Goal: Check status: Check status

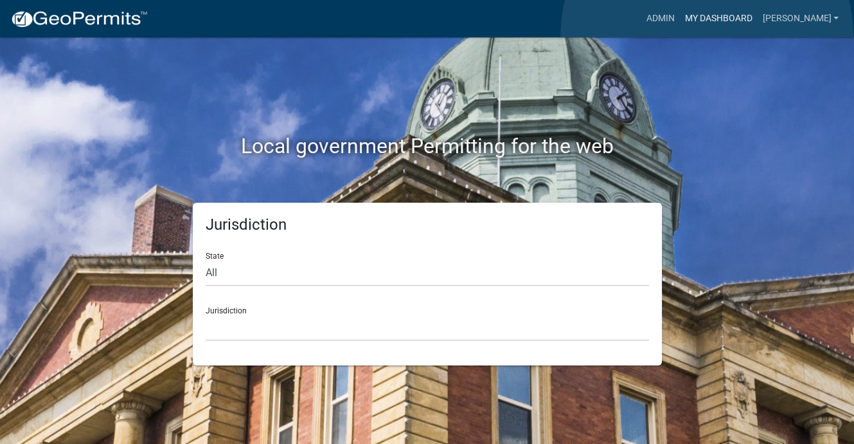
click at [707, 31] on link "My Dashboard" at bounding box center [718, 18] width 78 height 24
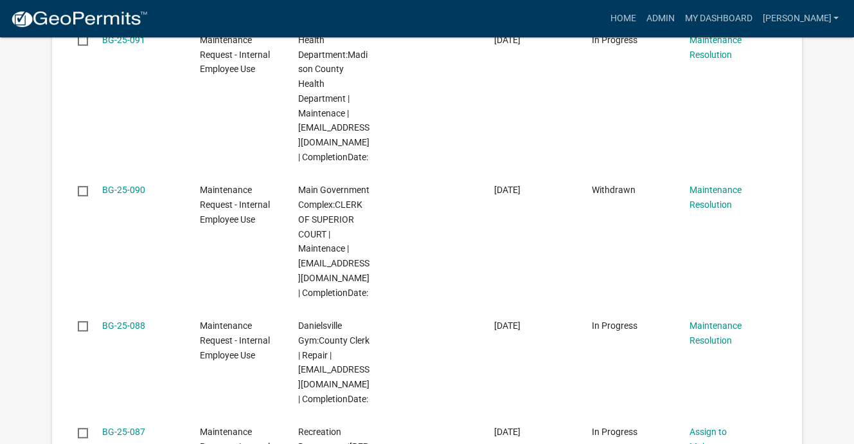
scroll to position [450, 0]
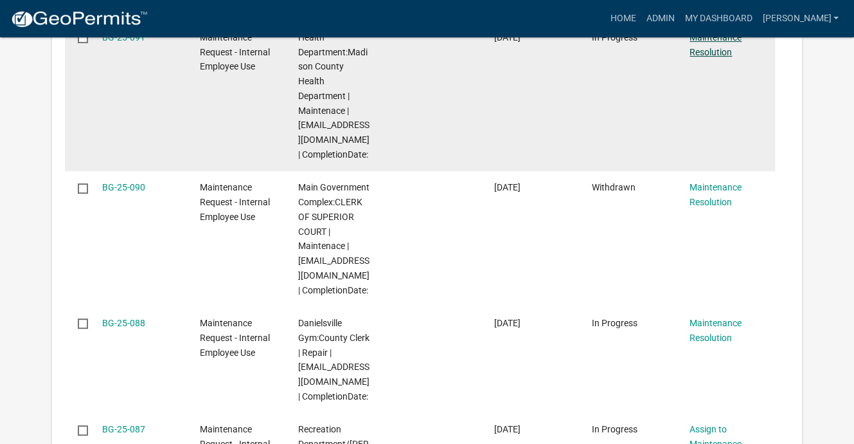
click at [712, 57] on link "Maintenance Resolution" at bounding box center [716, 44] width 52 height 25
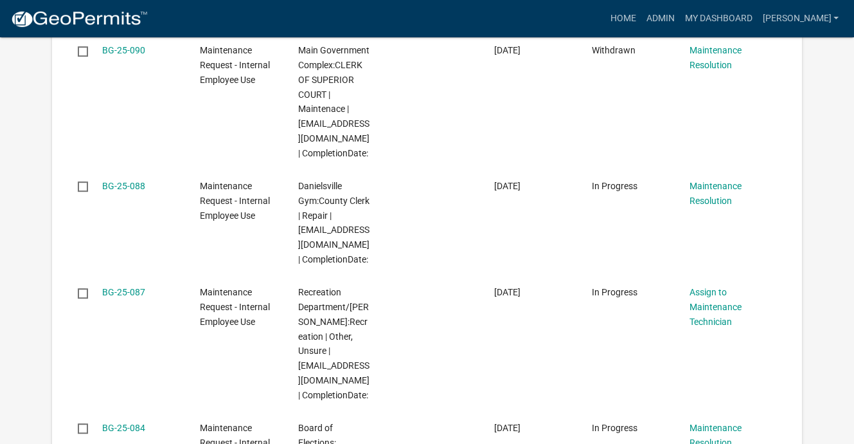
scroll to position [643, 0]
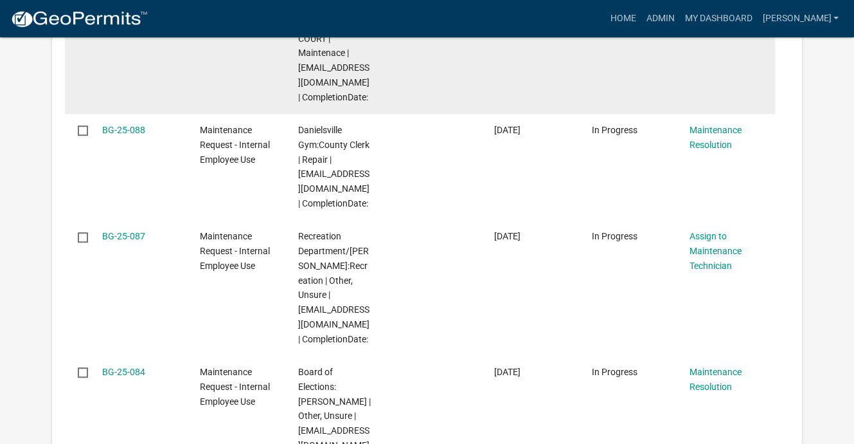
click at [726, 14] on link "Maintenance Resolution" at bounding box center [716, 1] width 52 height 25
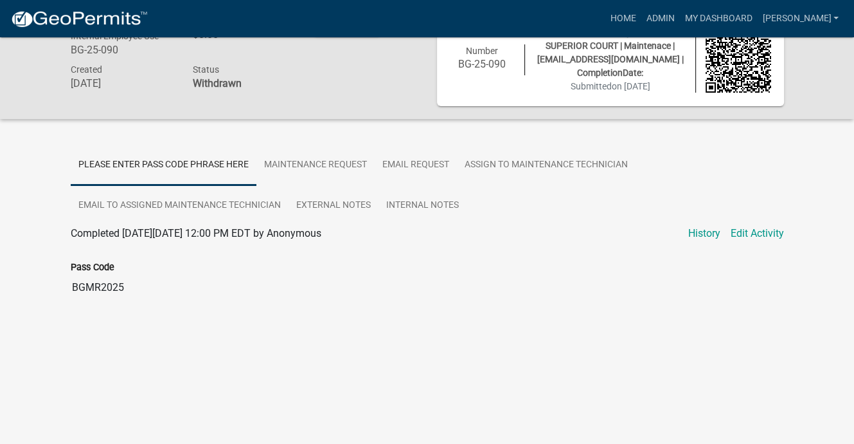
scroll to position [178, 0]
click at [688, 241] on link "History" at bounding box center [704, 233] width 32 height 15
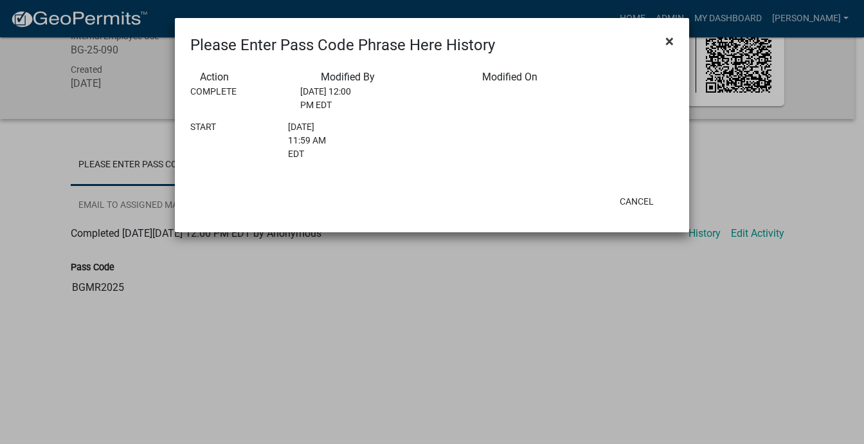
click at [665, 50] on span "×" at bounding box center [669, 41] width 8 height 18
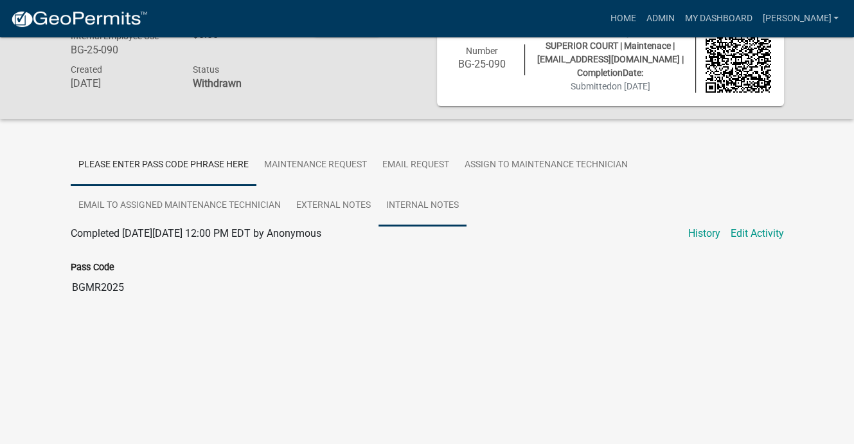
click at [379, 212] on link "Internal Notes" at bounding box center [423, 205] width 88 height 41
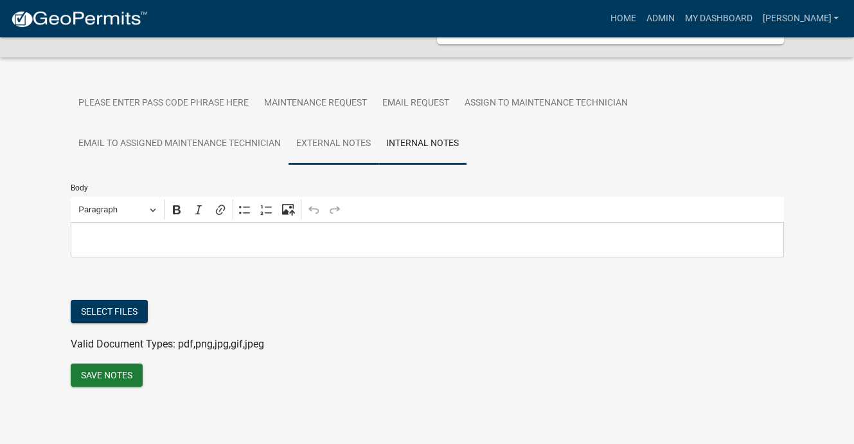
click at [289, 165] on link "External Notes" at bounding box center [334, 143] width 90 height 41
click at [457, 124] on link "Assign to Maintenance Technician" at bounding box center [546, 103] width 179 height 41
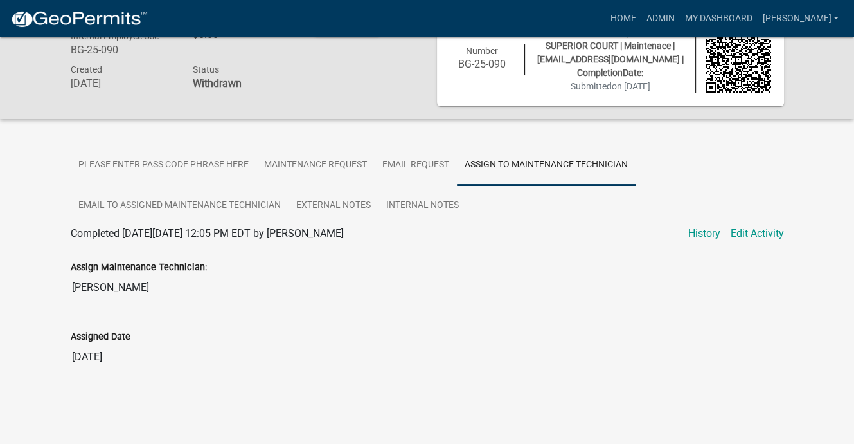
scroll to position [153, 0]
click at [161, 145] on link "Please Enter Pass Code Phrase Here" at bounding box center [164, 165] width 186 height 41
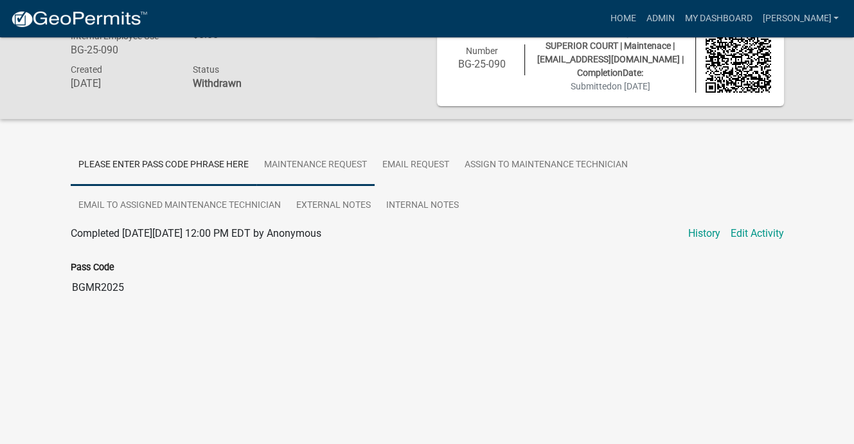
click at [375, 145] on link "Maintenance Request" at bounding box center [315, 165] width 118 height 41
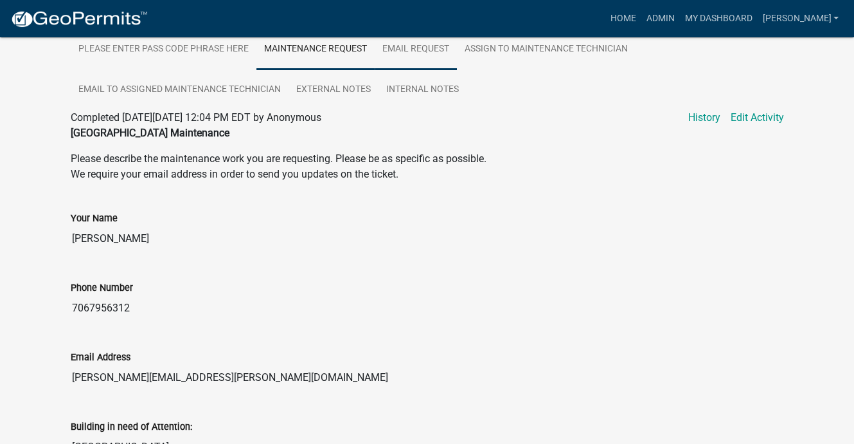
click at [457, 70] on link "Email Request" at bounding box center [416, 49] width 82 height 41
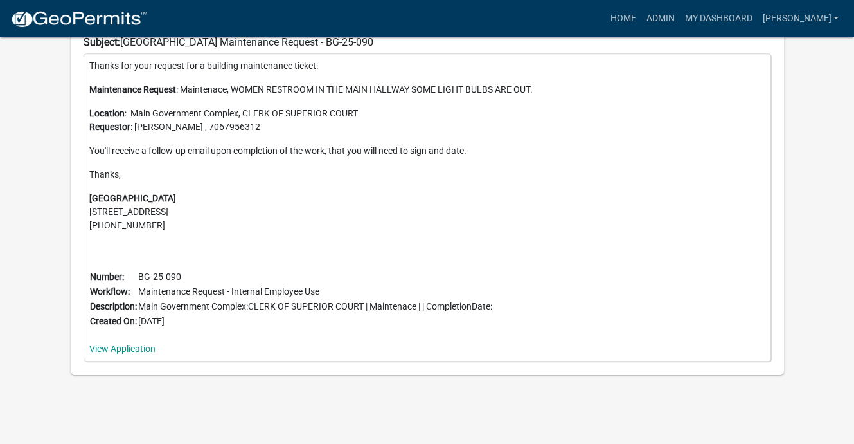
scroll to position [1039, 0]
click at [146, 343] on link "View Application" at bounding box center [122, 348] width 66 height 10
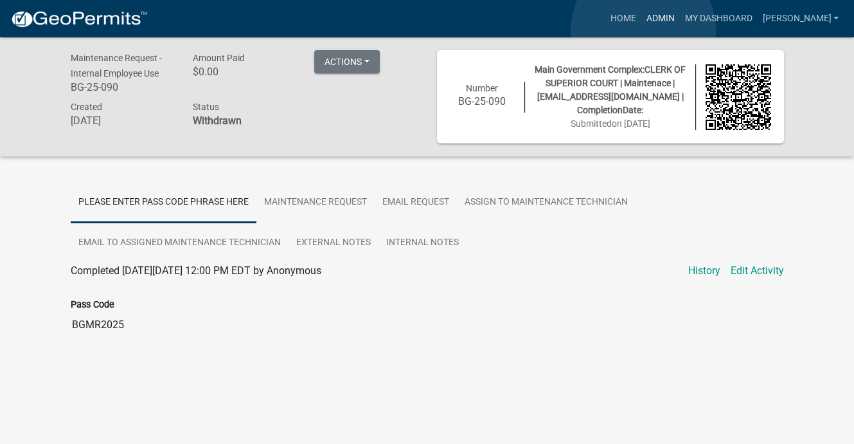
click at [643, 30] on link "Admin" at bounding box center [660, 18] width 39 height 24
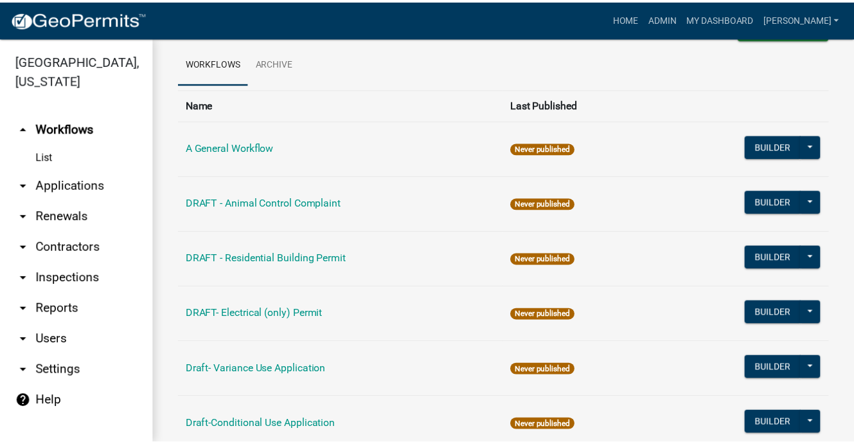
scroll to position [64, 0]
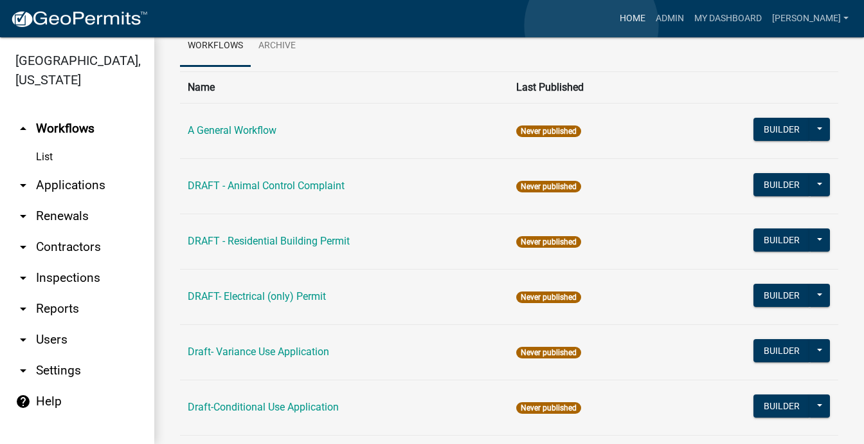
click at [615, 26] on link "Home" at bounding box center [633, 18] width 36 height 24
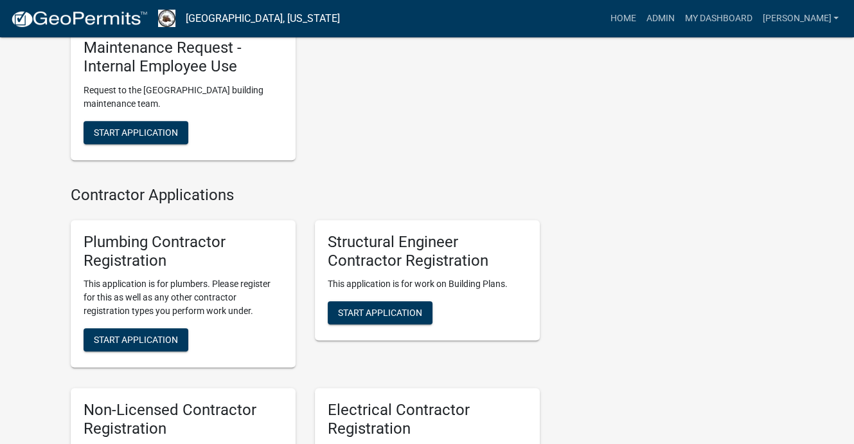
scroll to position [257, 0]
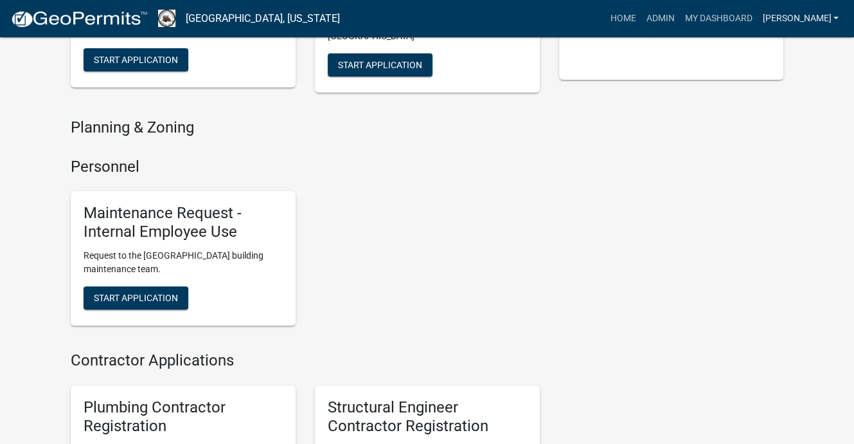
click at [793, 30] on link "[PERSON_NAME]" at bounding box center [800, 18] width 87 height 24
click at [747, 68] on link "Admin" at bounding box center [792, 52] width 103 height 31
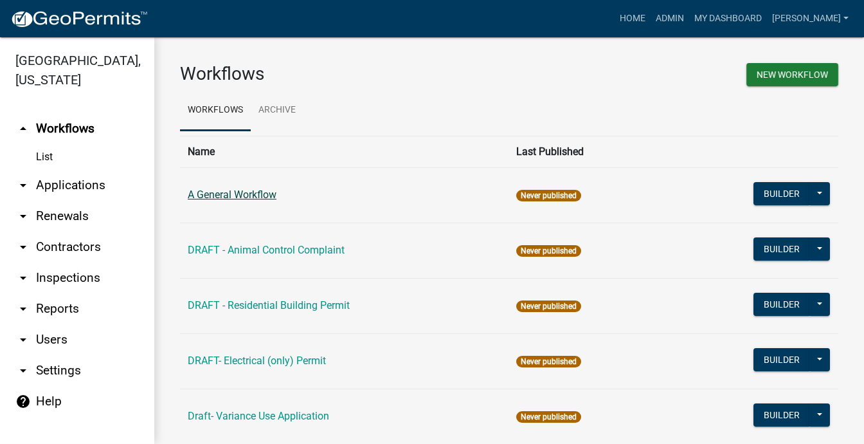
click at [257, 201] on link "A General Workflow" at bounding box center [232, 194] width 89 height 12
click at [348, 311] on link "DRAFT - Residential Building Permit" at bounding box center [269, 305] width 162 height 12
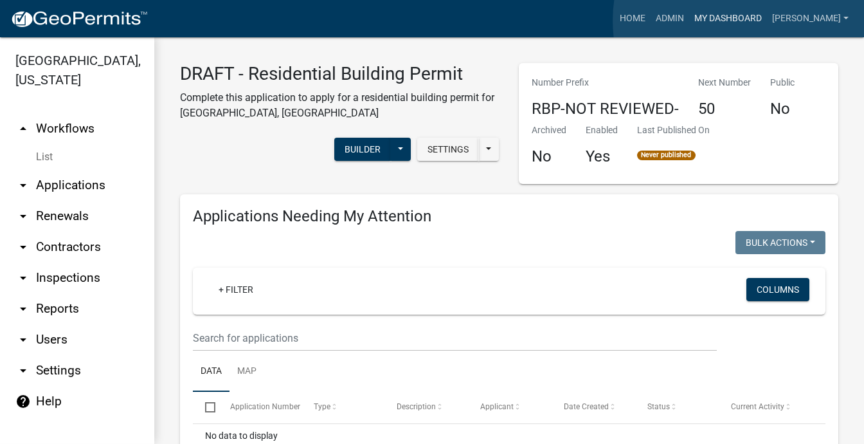
click at [759, 21] on link "My Dashboard" at bounding box center [728, 18] width 78 height 24
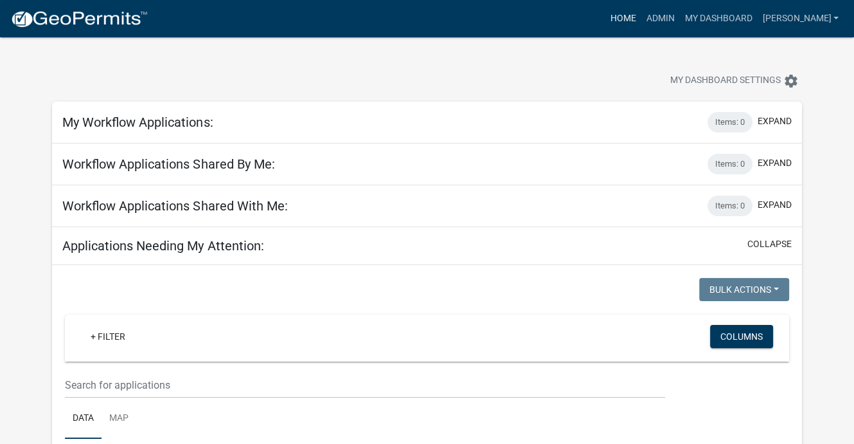
click at [605, 25] on link "Home" at bounding box center [623, 18] width 36 height 24
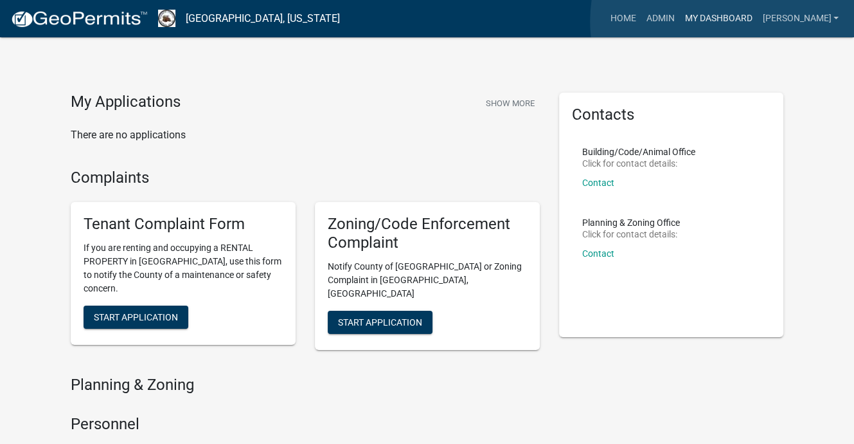
click at [737, 21] on link "My Dashboard" at bounding box center [718, 18] width 78 height 24
